Goal: Task Accomplishment & Management: Find specific page/section

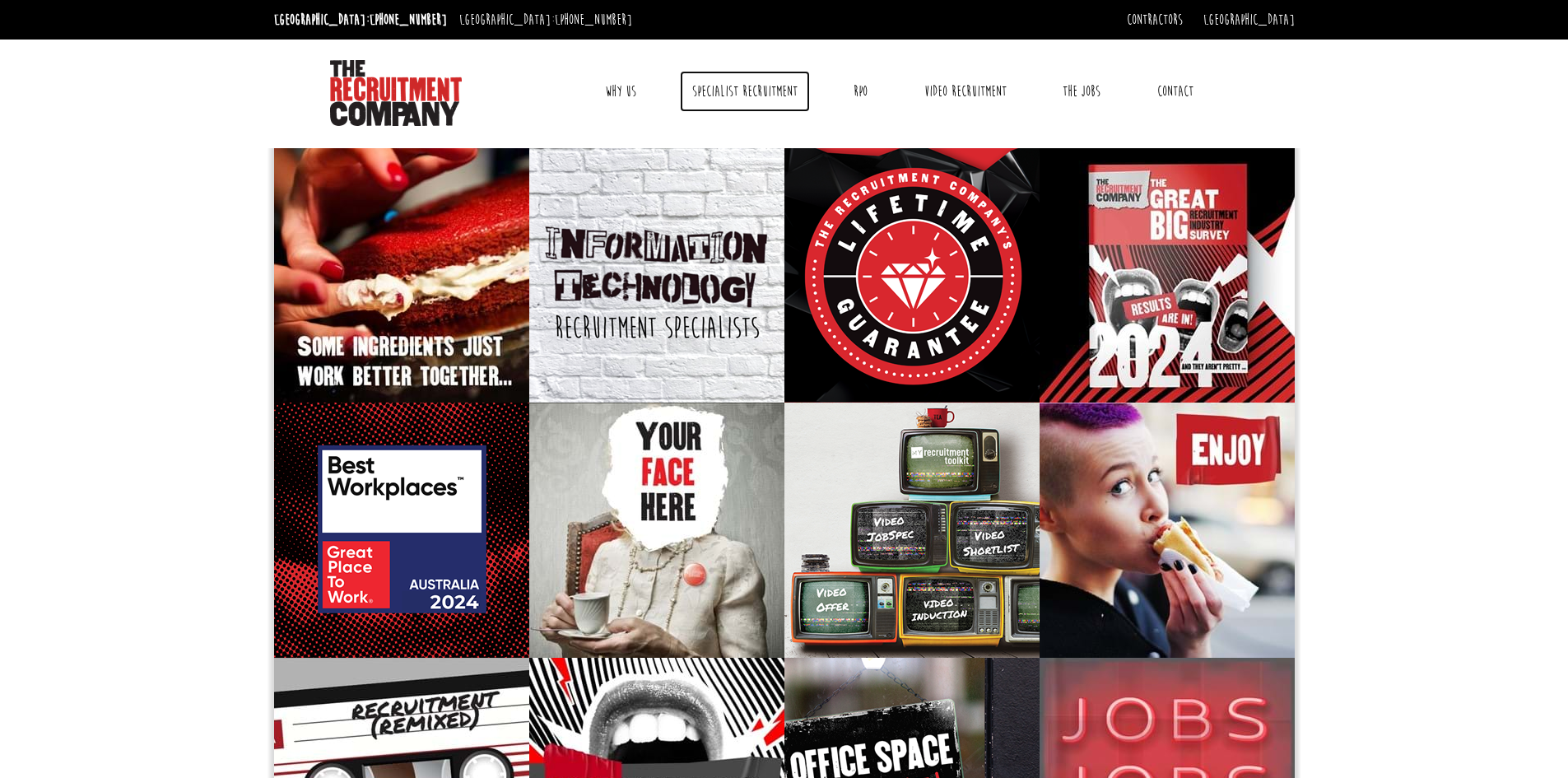
click at [743, 90] on link "Specialist Recruitment" at bounding box center [745, 91] width 130 height 41
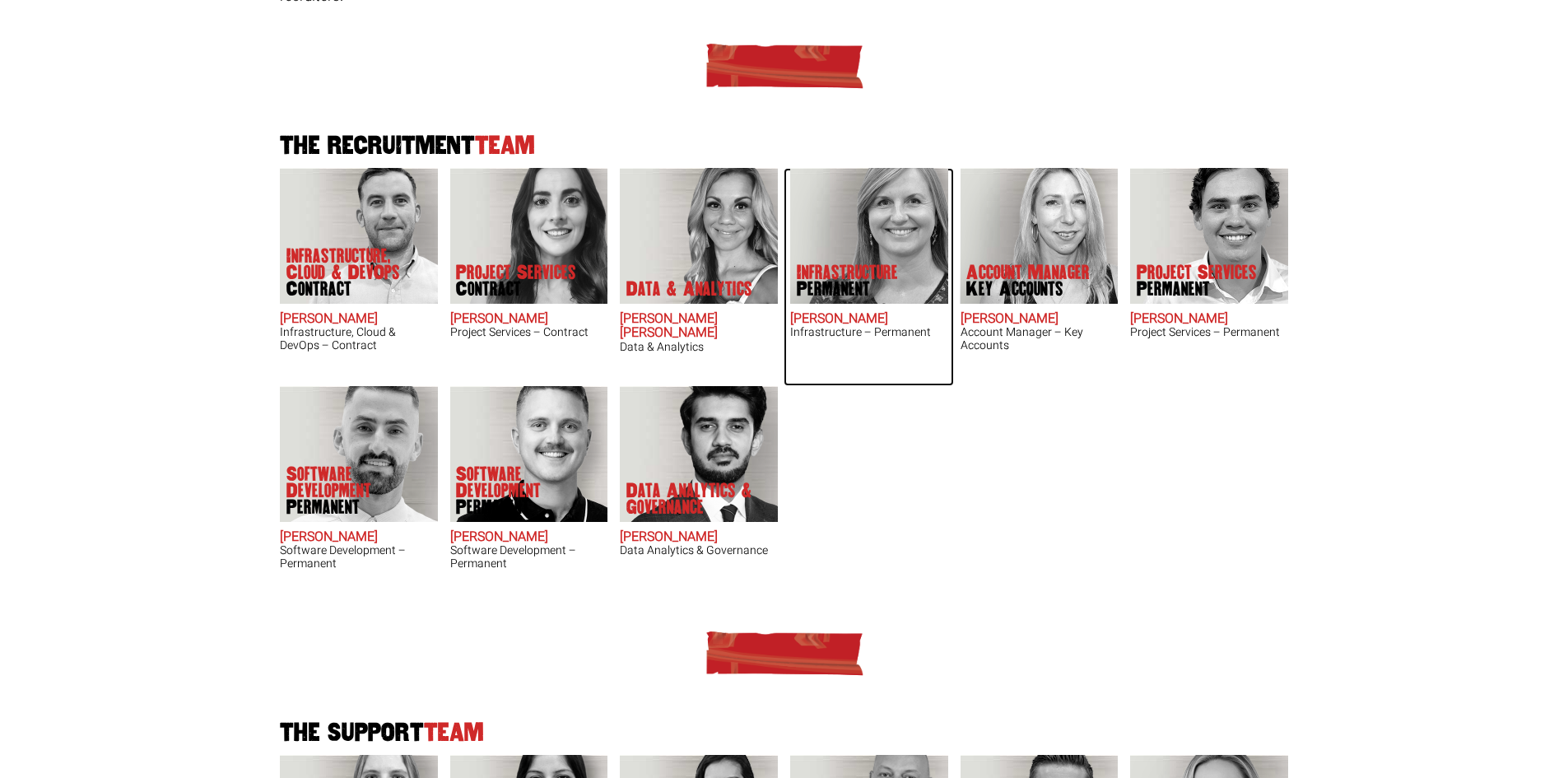
scroll to position [329, 0]
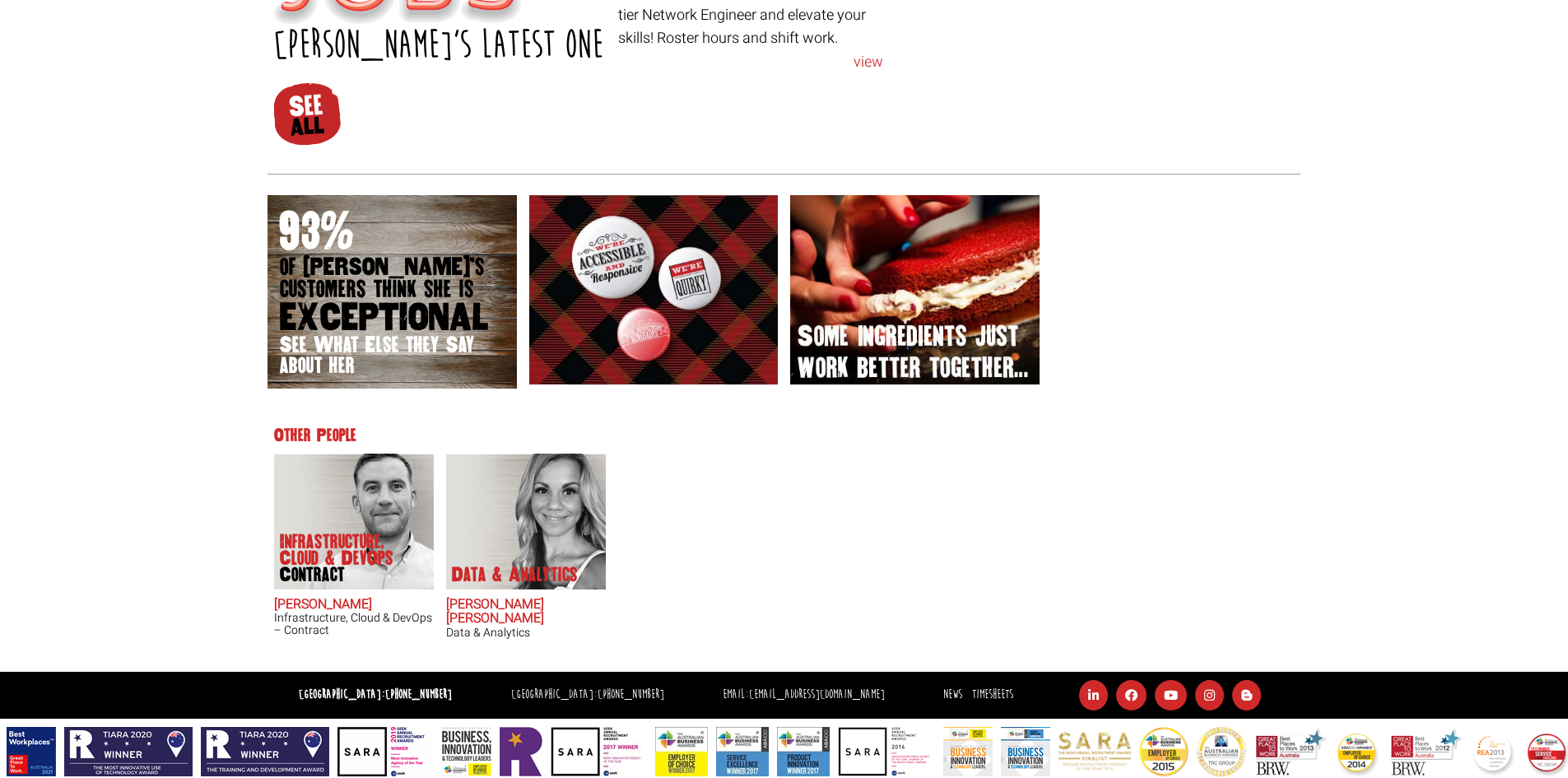
scroll to position [839, 0]
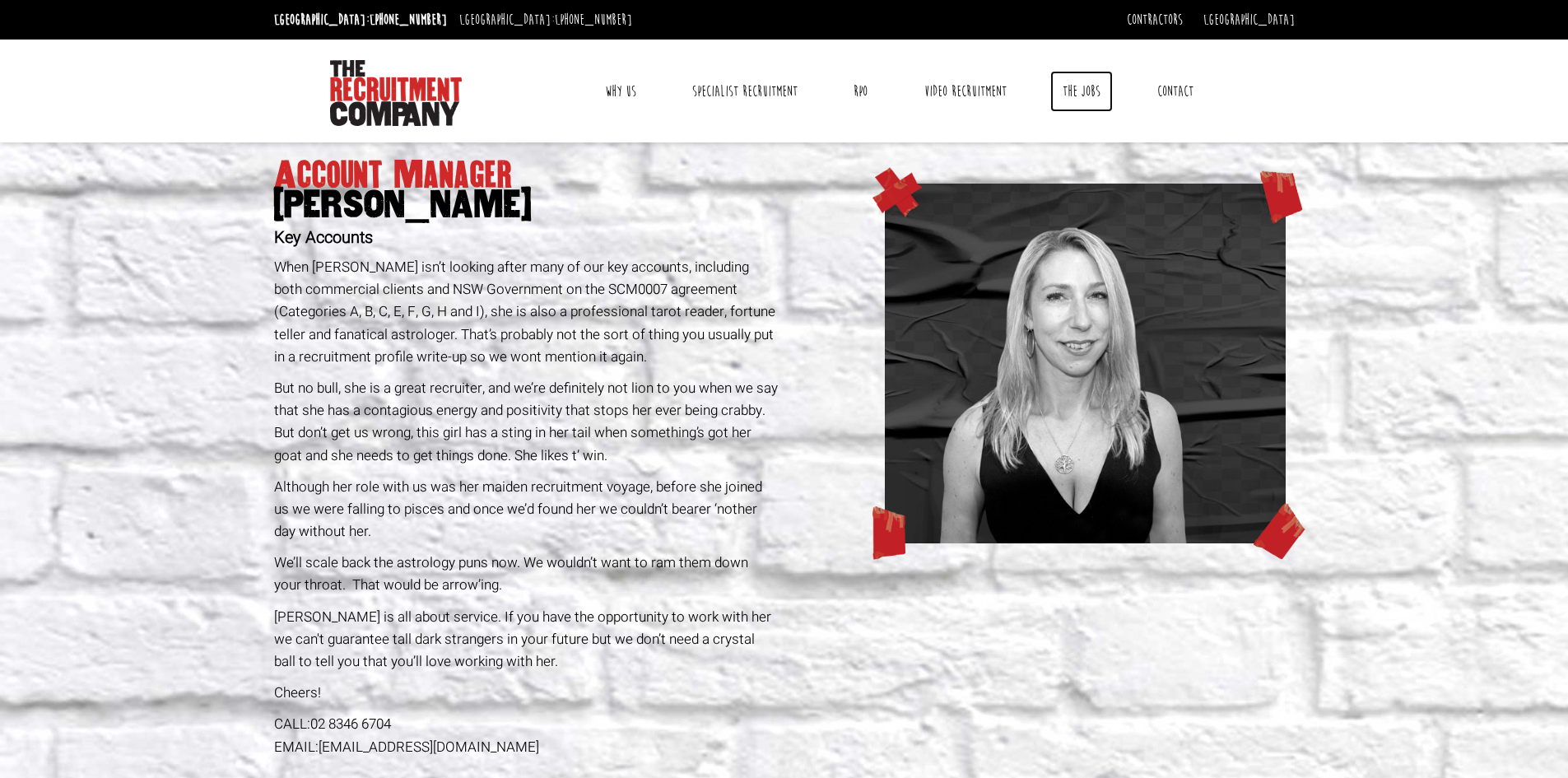
click at [1086, 99] on link "The Jobs" at bounding box center [1082, 91] width 62 height 41
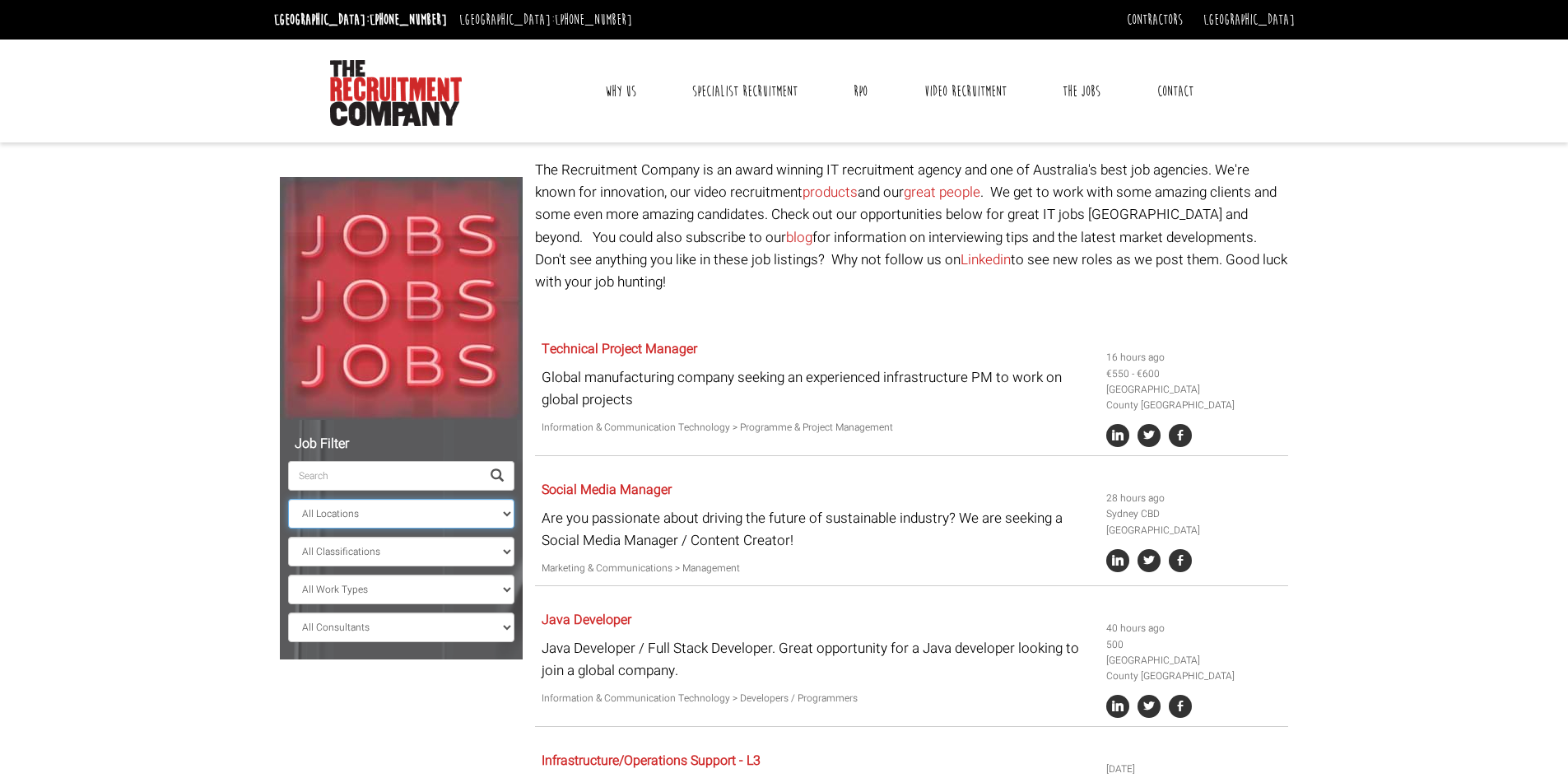
click at [378, 508] on select "All Locations [GEOGRAPHIC_DATA] [GEOGRAPHIC_DATA] [GEOGRAPHIC_DATA] [GEOGRAPHIC…" at bounding box center [401, 514] width 227 height 30
select select "[GEOGRAPHIC_DATA]"
click at [288, 499] on select "All Locations [GEOGRAPHIC_DATA] [GEOGRAPHIC_DATA] [GEOGRAPHIC_DATA] [GEOGRAPHIC…" at bounding box center [401, 514] width 227 height 30
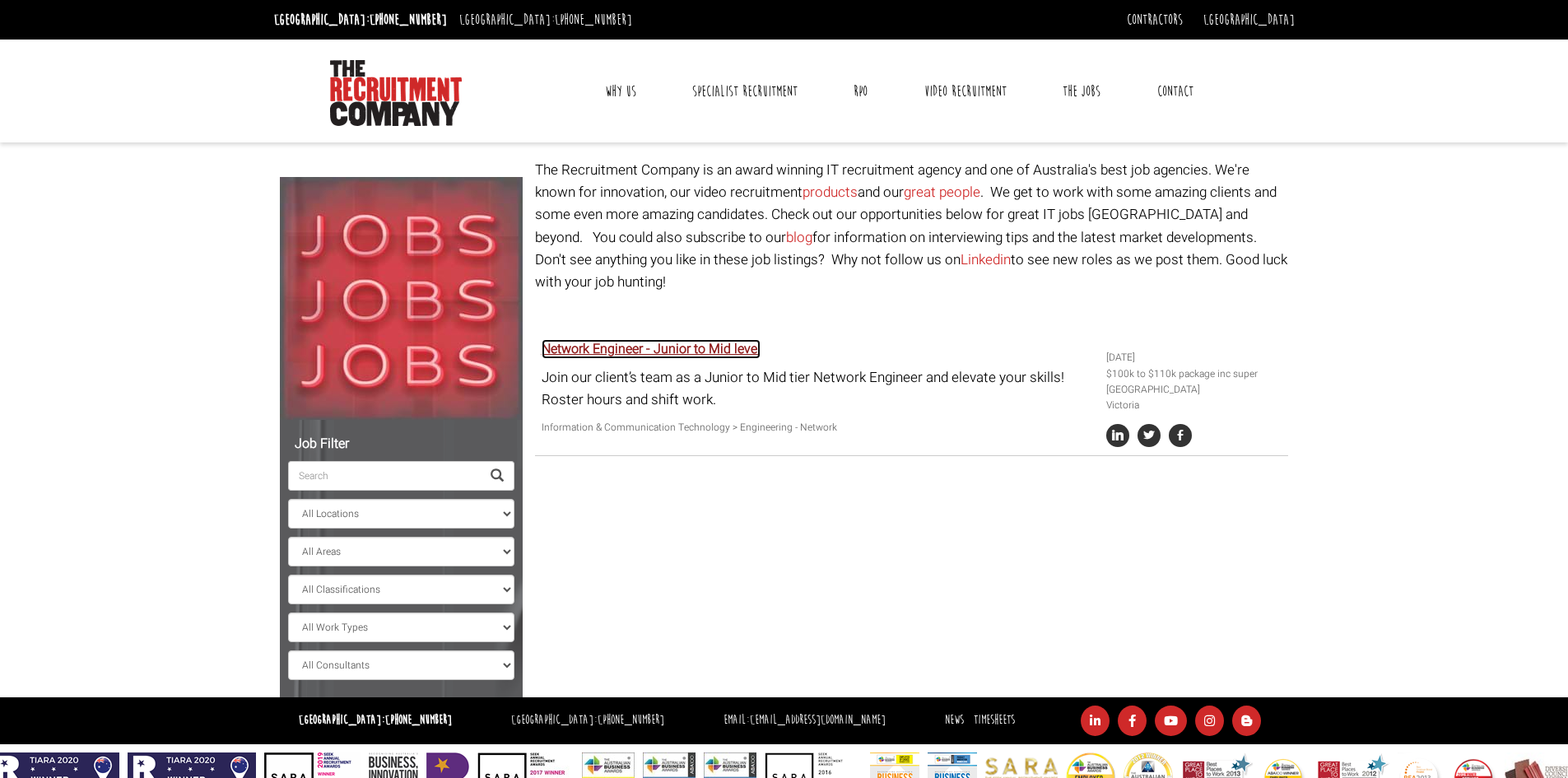
click at [619, 339] on link "Network Engineer - Junior to Mid level" at bounding box center [651, 349] width 219 height 20
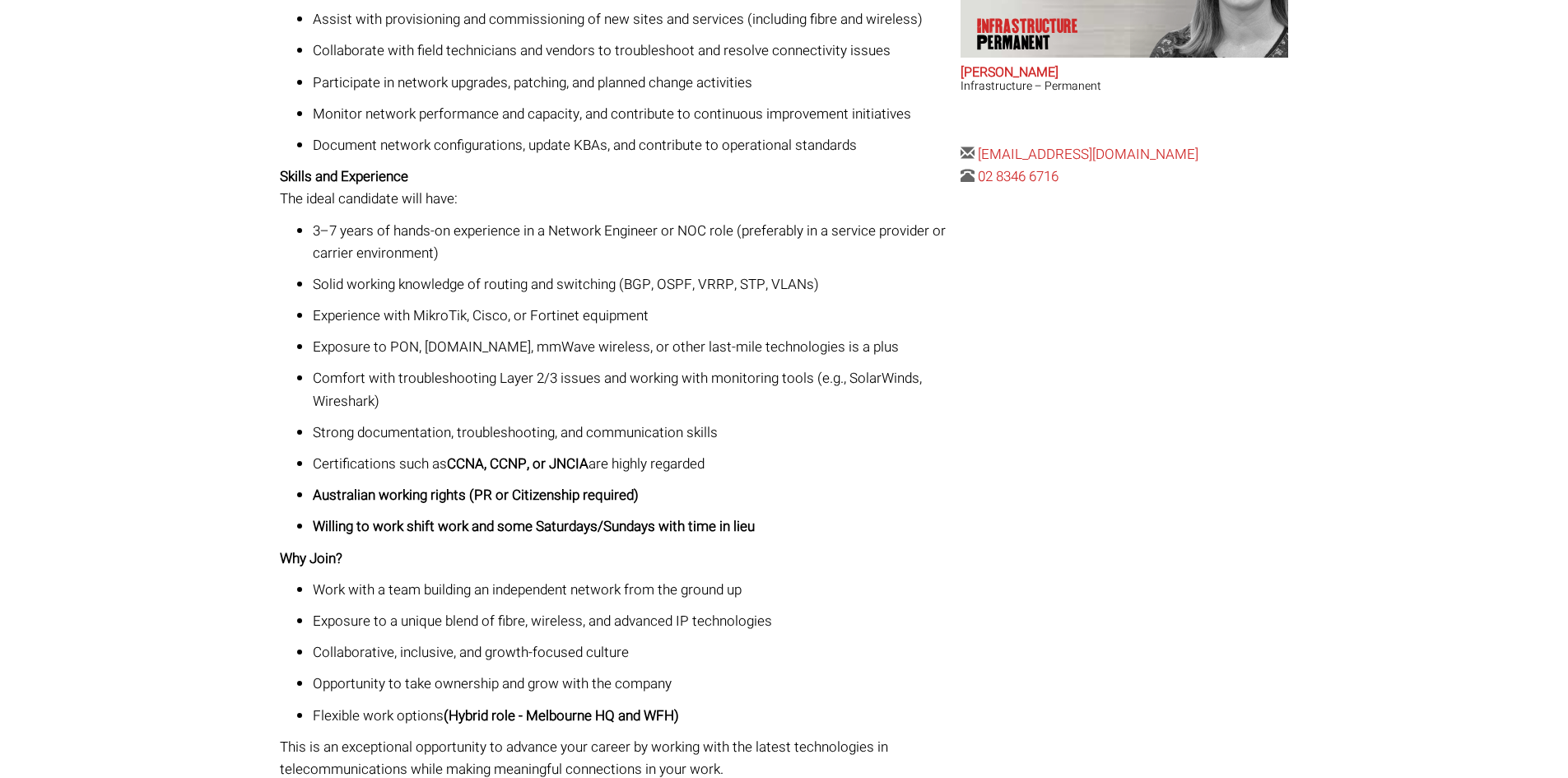
scroll to position [570, 0]
